Goal: Transaction & Acquisition: Purchase product/service

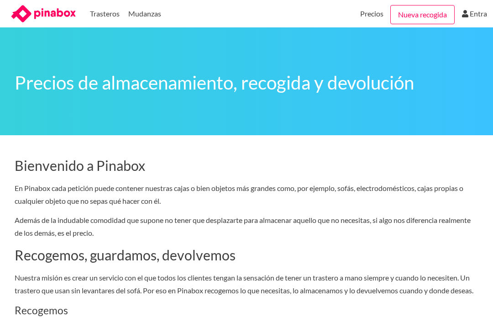
click at [226, 203] on p "En Pinabox cada petición puede contener nuestras cajas o bien objetos más grand…" at bounding box center [247, 195] width 464 height 26
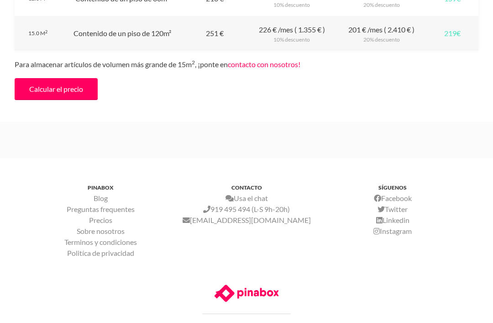
scroll to position [1219, 0]
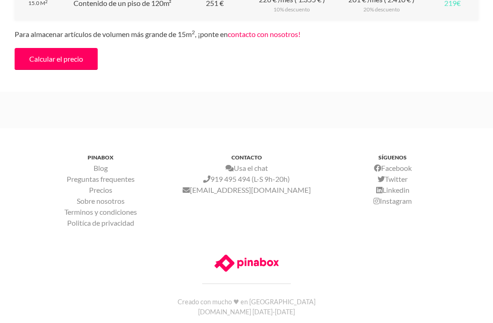
click at [115, 205] on link "Sobre nosotros" at bounding box center [101, 200] width 48 height 9
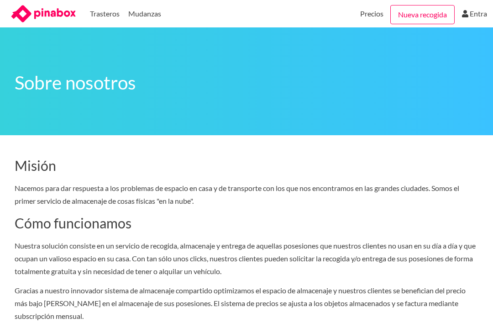
click at [106, 16] on link "Trasteros" at bounding box center [105, 13] width 30 height 27
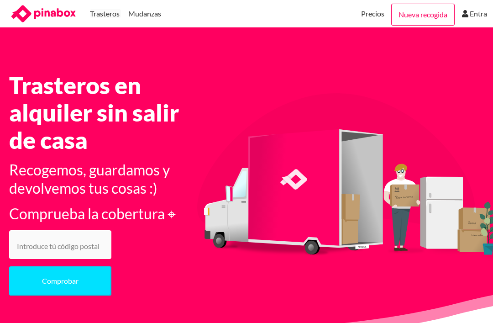
click at [40, 246] on input "number" at bounding box center [60, 244] width 102 height 29
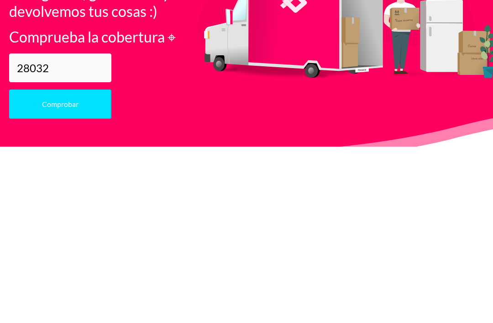
type input "28032"
click at [74, 266] on button "Comprobar" at bounding box center [60, 280] width 102 height 29
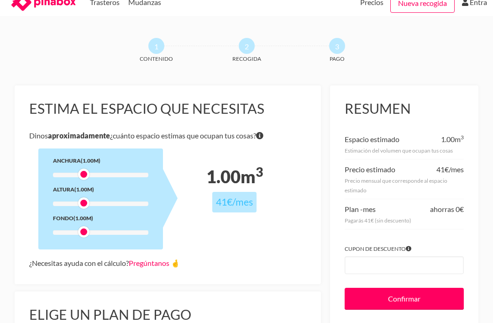
scroll to position [13, 0]
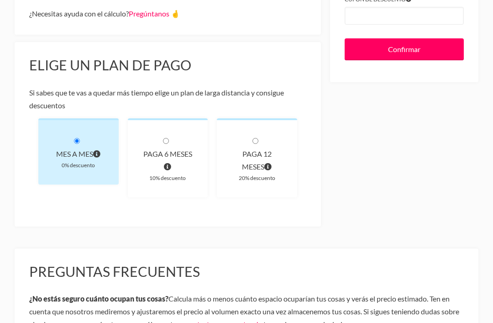
click at [76, 148] on div "Mes a mes" at bounding box center [78, 154] width 51 height 13
click at [78, 148] on div "Mes a mes" at bounding box center [78, 154] width 51 height 13
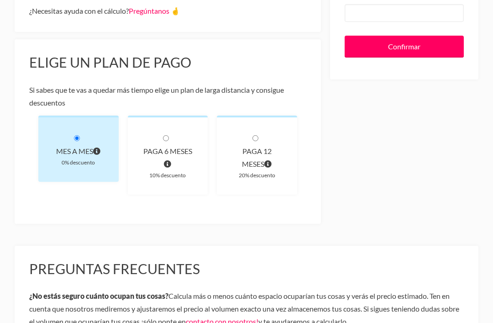
scroll to position [249, 0]
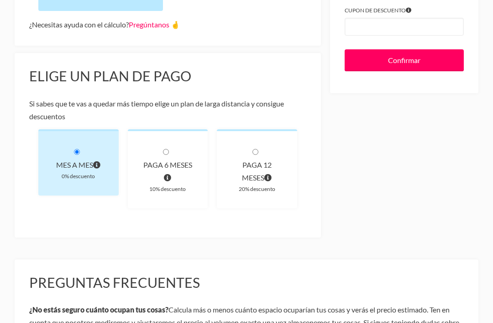
click at [87, 161] on div "Mes a mes" at bounding box center [78, 165] width 51 height 13
click at [77, 169] on div "Mes a mes" at bounding box center [78, 165] width 51 height 13
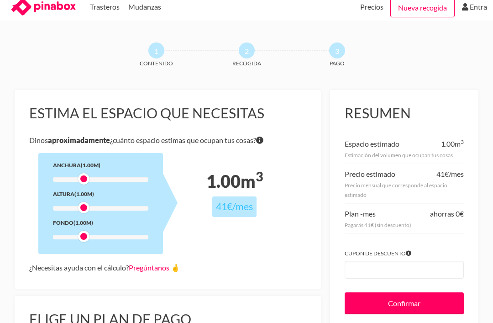
scroll to position [0, 0]
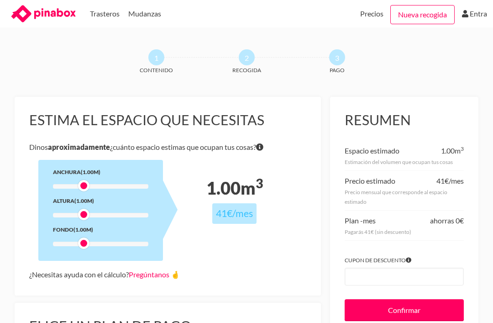
click at [166, 277] on link "Pregúntanos 🤞" at bounding box center [154, 274] width 51 height 9
click at [180, 275] on link "Pregúntanos 🤞" at bounding box center [154, 274] width 51 height 9
